Goal: Information Seeking & Learning: Check status

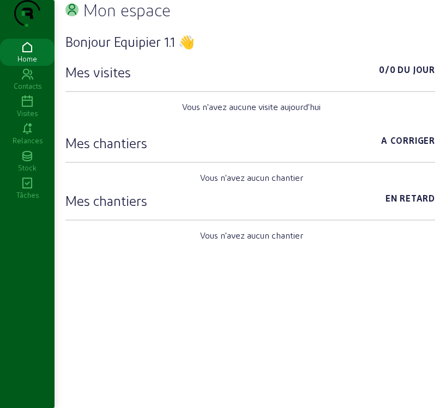
click at [28, 109] on icon at bounding box center [27, 101] width 55 height 13
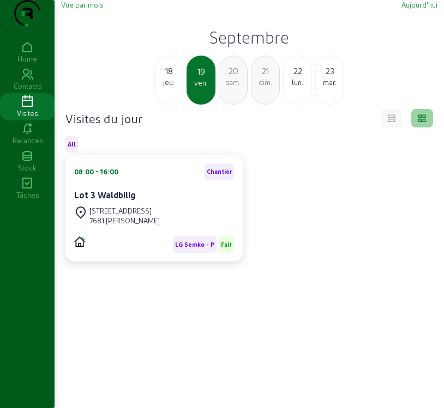
click at [169, 87] on div "jeu." at bounding box center [169, 82] width 28 height 10
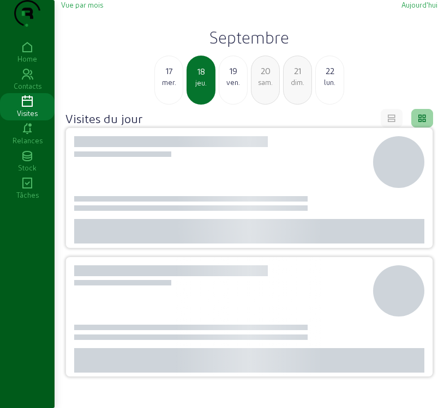
click at [169, 87] on div "mer." at bounding box center [169, 82] width 28 height 10
click at [169, 87] on div "mar." at bounding box center [169, 82] width 28 height 10
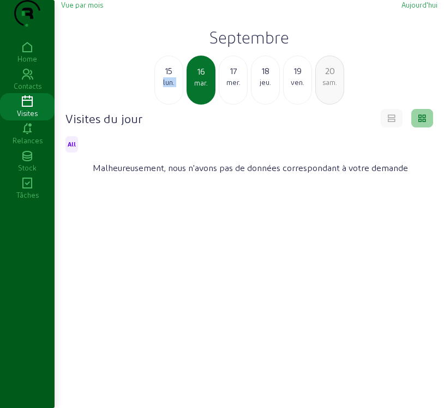
click at [168, 87] on div "lun." at bounding box center [169, 82] width 28 height 10
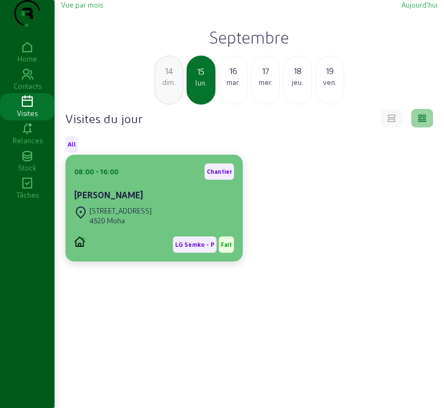
click at [123, 226] on div "4520 Moha" at bounding box center [120, 221] width 62 height 10
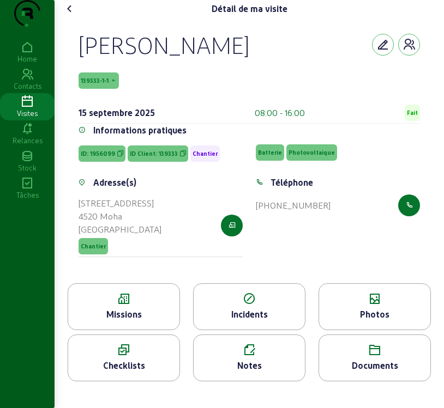
click at [147, 321] on div "Missions" at bounding box center [123, 314] width 111 height 13
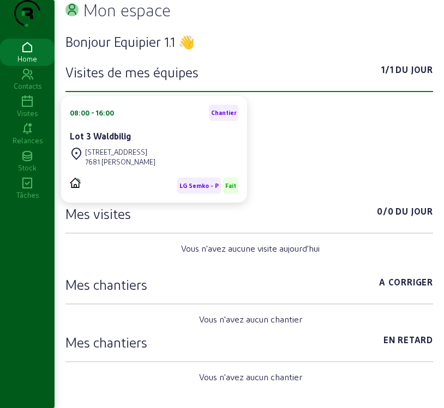
click at [29, 109] on icon at bounding box center [27, 101] width 55 height 13
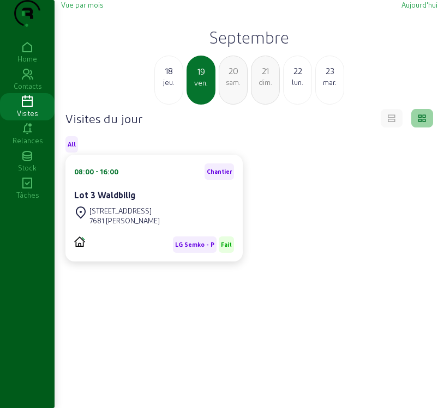
click at [170, 77] on div "18" at bounding box center [169, 70] width 28 height 13
click at [168, 87] on div "mer." at bounding box center [169, 82] width 28 height 10
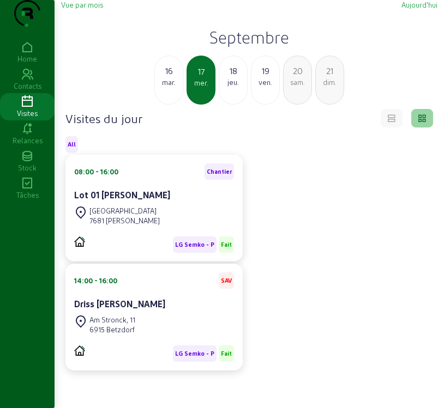
click at [171, 87] on div "mar." at bounding box center [169, 82] width 28 height 10
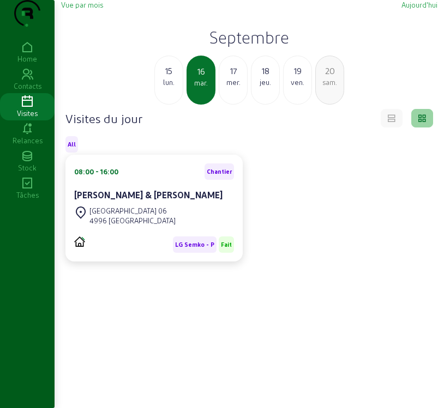
click at [173, 87] on div "lun." at bounding box center [169, 82] width 28 height 10
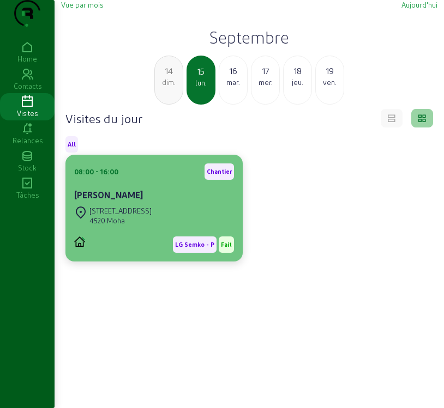
click at [195, 228] on div "Rue des Communes, 25 4520 Moha" at bounding box center [154, 216] width 160 height 24
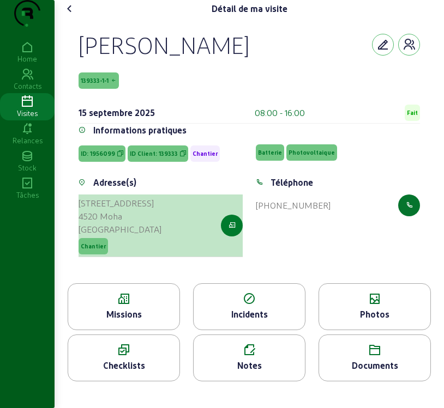
click at [231, 231] on icon "button" at bounding box center [232, 226] width 7 height 10
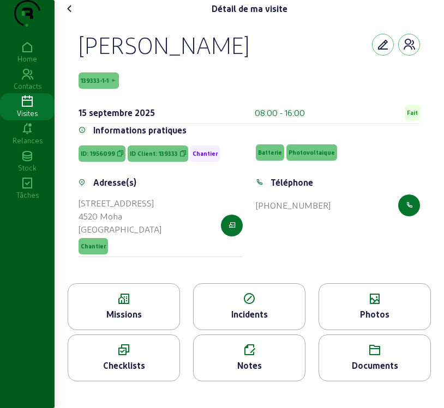
click at [336, 313] on div "Photos" at bounding box center [374, 307] width 112 height 47
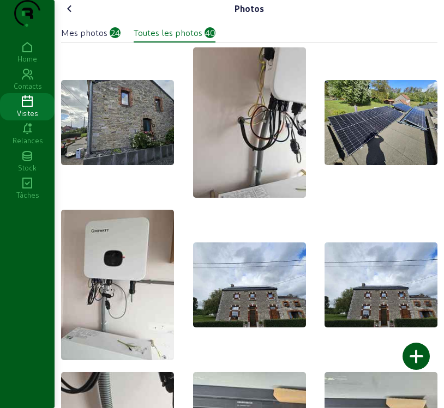
click at [359, 135] on img at bounding box center [380, 122] width 113 height 85
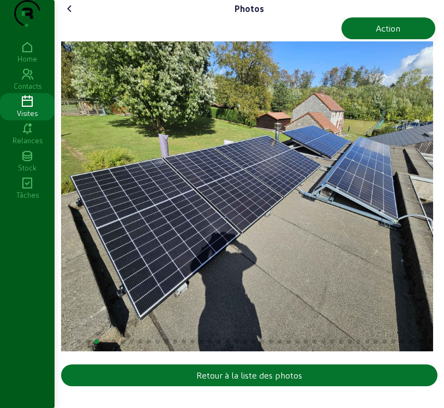
click at [208, 208] on img "3 / 40" at bounding box center [247, 196] width 372 height 310
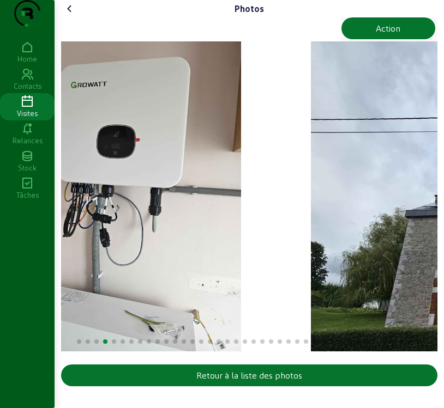
click at [183, 224] on img "4 / 40" at bounding box center [125, 196] width 233 height 310
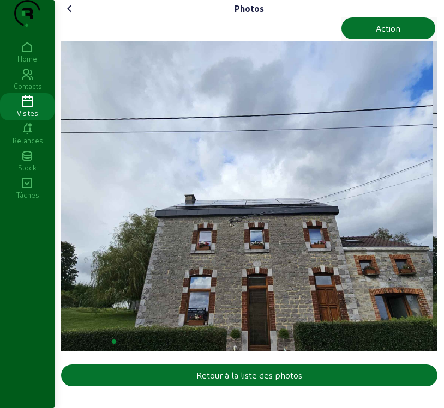
click at [262, 252] on img "5 / 40" at bounding box center [247, 196] width 372 height 310
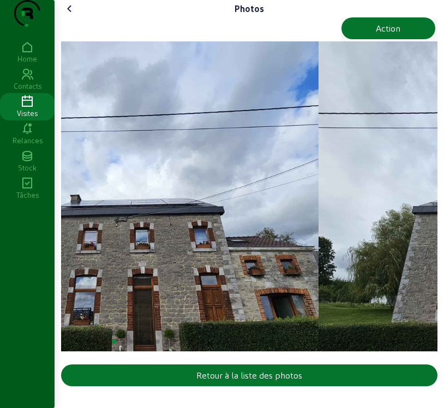
click at [95, 266] on img "5 / 40" at bounding box center [133, 196] width 372 height 310
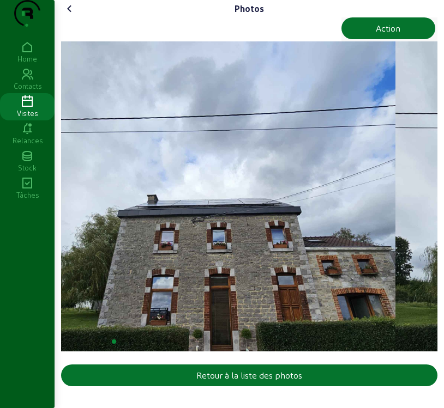
click at [134, 227] on img "5 / 40" at bounding box center [209, 196] width 372 height 310
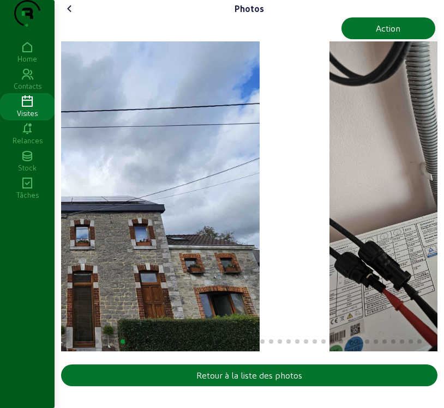
click at [55, 251] on div "Photos Action Retour à la liste des photos" at bounding box center [249, 195] width 389 height 391
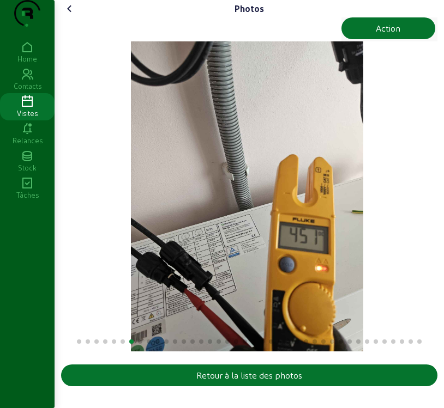
click at [33, 255] on div "Photos Action Retour à la liste des photos Home Contacts Visites Relances Stock…" at bounding box center [222, 204] width 444 height 408
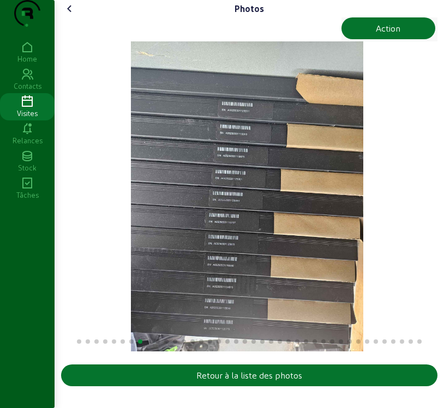
click at [131, 223] on img "8 / 40" at bounding box center [247, 196] width 233 height 310
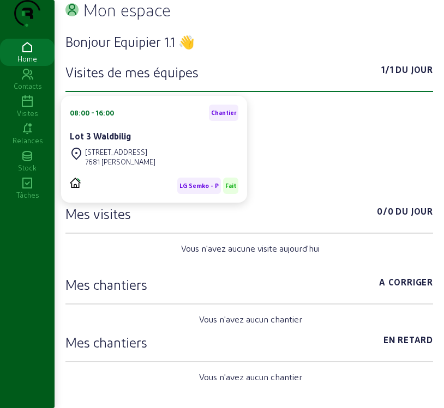
click at [29, 118] on div "Visites" at bounding box center [27, 114] width 55 height 10
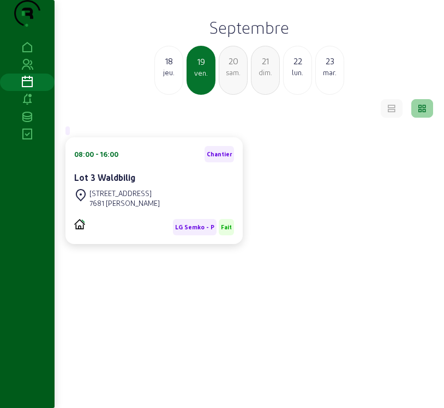
click at [170, 95] on div "18 jeu." at bounding box center [168, 70] width 29 height 49
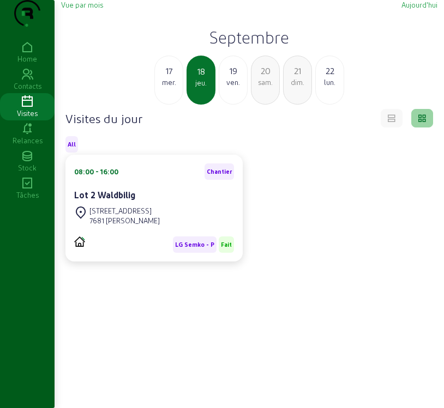
click at [168, 87] on div "mer." at bounding box center [169, 82] width 28 height 10
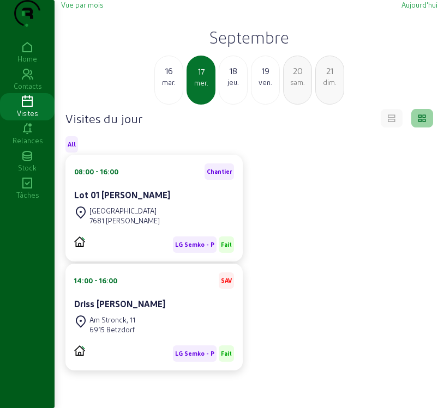
click at [176, 87] on div "mar." at bounding box center [169, 82] width 28 height 10
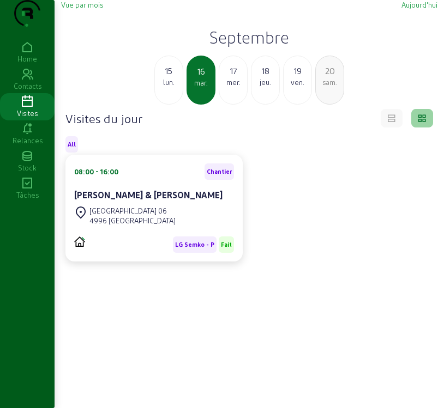
click at [236, 105] on div "17 mer." at bounding box center [233, 80] width 29 height 49
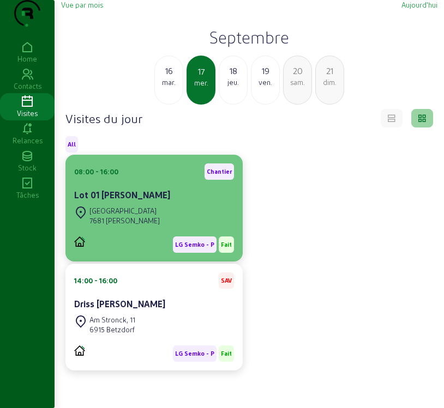
click at [170, 228] on div "[GEOGRAPHIC_DATA] 4D 7681 [PERSON_NAME]" at bounding box center [154, 216] width 160 height 24
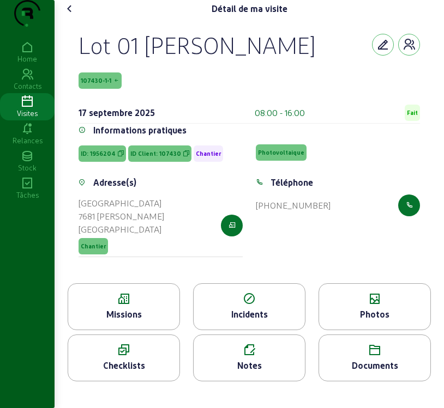
click at [372, 321] on div "Photos" at bounding box center [374, 314] width 111 height 13
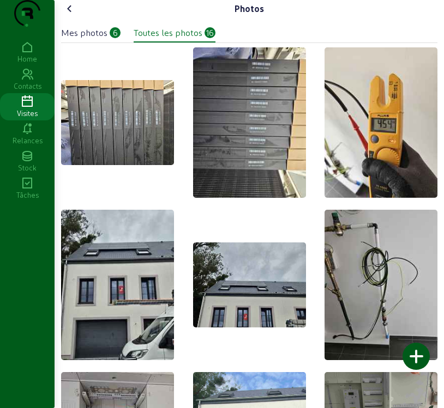
click at [99, 39] on div "Mes photos" at bounding box center [84, 32] width 46 height 13
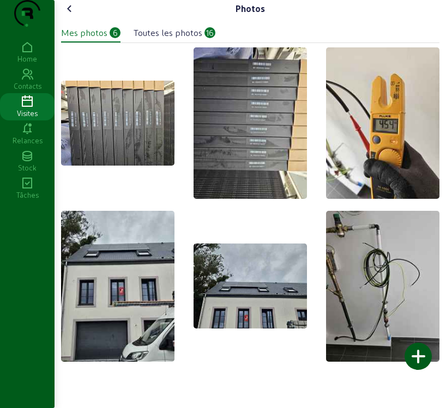
click at [105, 39] on div "Mes photos" at bounding box center [84, 32] width 46 height 13
click at [395, 308] on img at bounding box center [382, 287] width 113 height 152
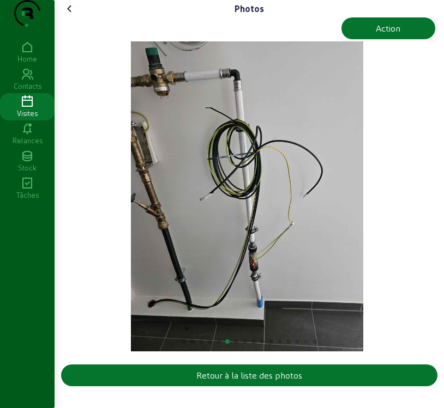
click at [73, 15] on icon at bounding box center [69, 8] width 13 height 13
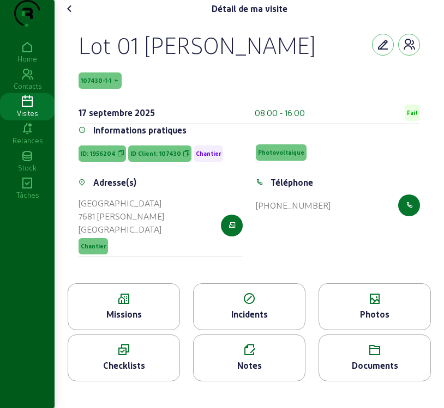
click at [73, 15] on icon at bounding box center [69, 8] width 13 height 13
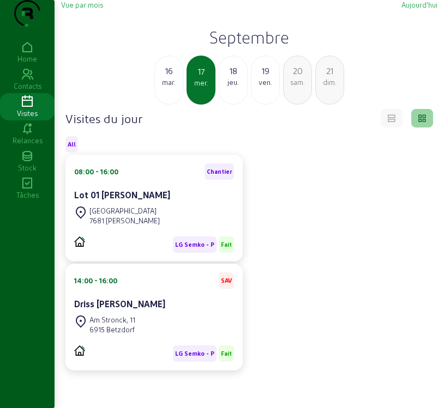
click at [83, 9] on span "Vue par mois" at bounding box center [82, 5] width 42 height 8
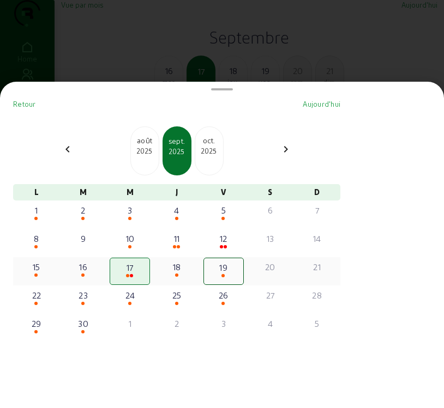
click at [181, 274] on div "18" at bounding box center [177, 267] width 38 height 13
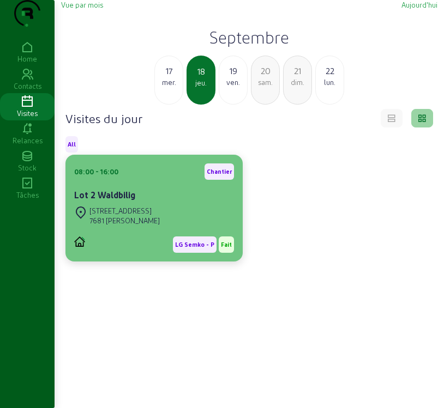
click at [167, 228] on div "[STREET_ADDRESS][PERSON_NAME]" at bounding box center [154, 216] width 160 height 24
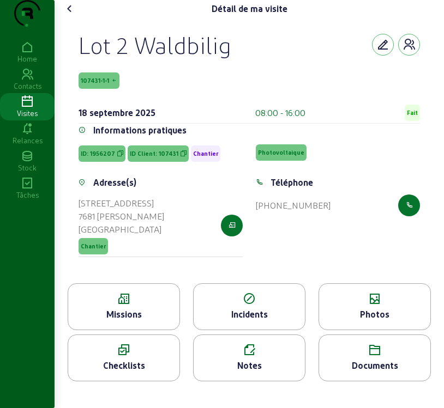
click at [363, 321] on div "Photos" at bounding box center [374, 314] width 111 height 13
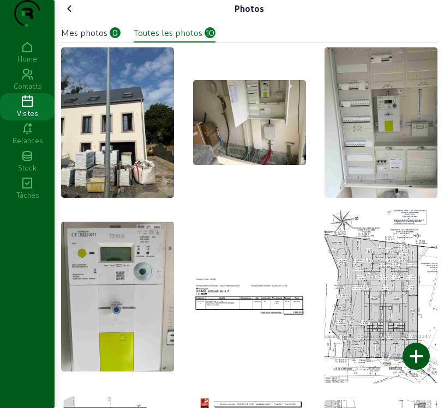
click at [82, 39] on div "Mes photos" at bounding box center [84, 32] width 46 height 13
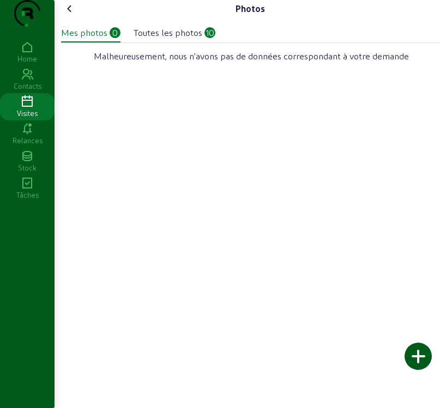
click at [67, 15] on icon at bounding box center [69, 8] width 13 height 13
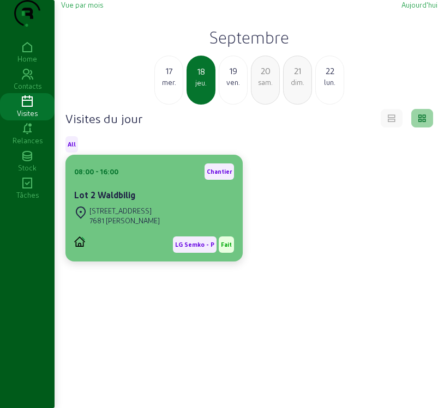
click at [180, 204] on div "08:00 - 16:00 Chantier Lot 2 Waldbilig" at bounding box center [154, 184] width 160 height 40
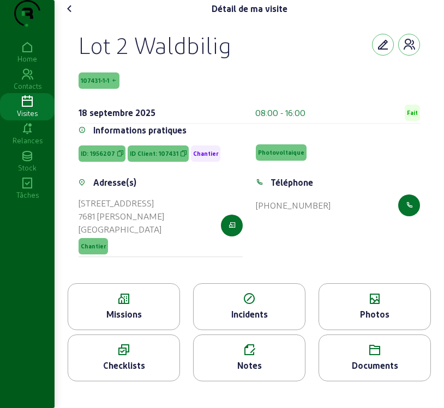
click at [335, 321] on div "Photos" at bounding box center [374, 314] width 111 height 13
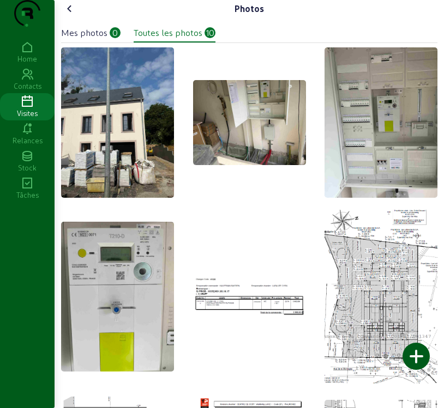
click at [416, 357] on div at bounding box center [415, 356] width 27 height 27
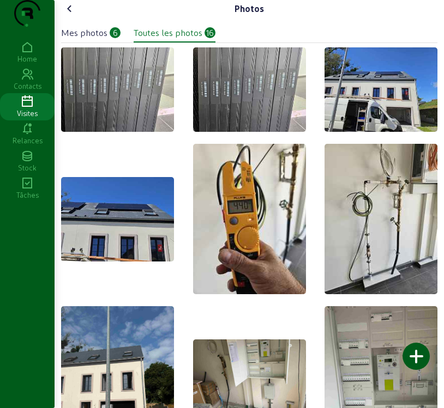
click at [69, 15] on icon at bounding box center [69, 8] width 13 height 13
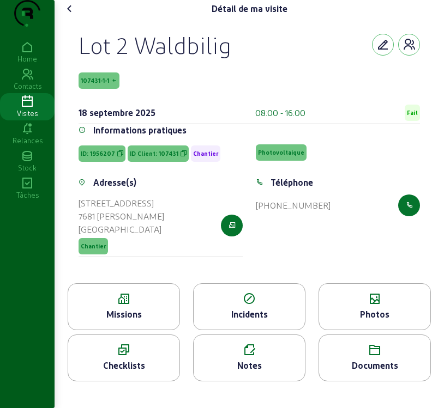
click at [71, 15] on icon at bounding box center [69, 8] width 13 height 13
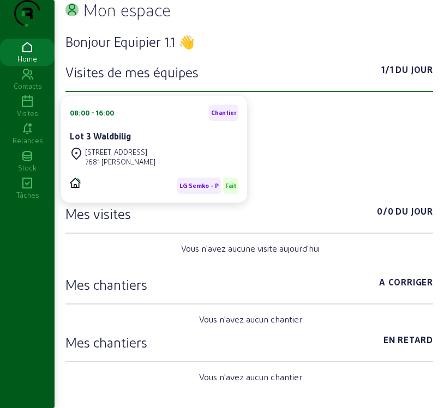
click at [25, 109] on icon at bounding box center [27, 101] width 55 height 13
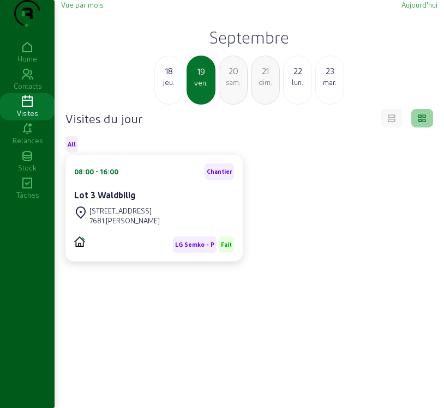
click at [172, 180] on div "08:00 - 16:00 Chantier" at bounding box center [154, 172] width 160 height 16
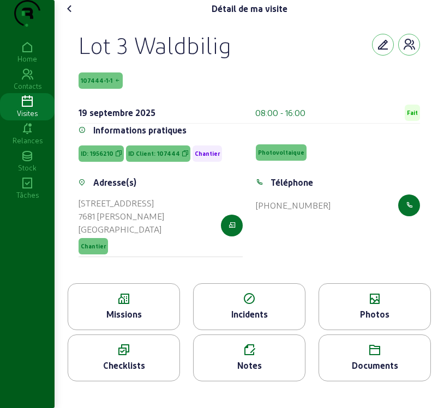
click at [375, 321] on div "Photos" at bounding box center [374, 314] width 111 height 13
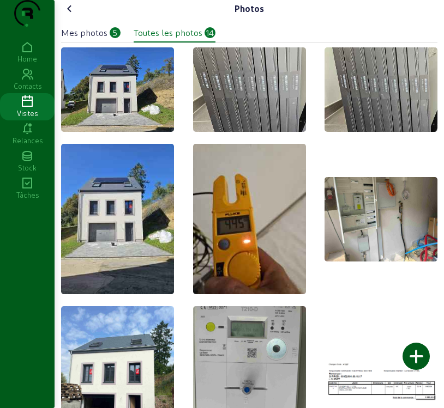
click at [74, 15] on icon at bounding box center [69, 8] width 13 height 13
